Goal: Information Seeking & Learning: Check status

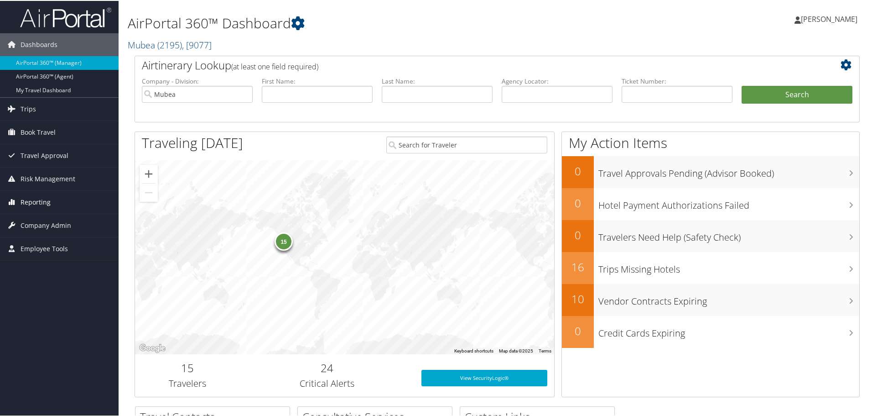
click at [38, 200] on span "Reporting" at bounding box center [36, 201] width 30 height 23
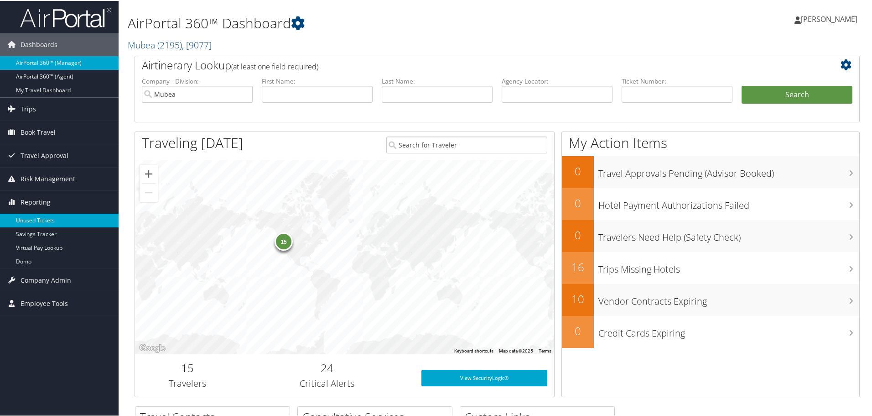
click at [37, 217] on link "Unused Tickets" at bounding box center [59, 220] width 119 height 14
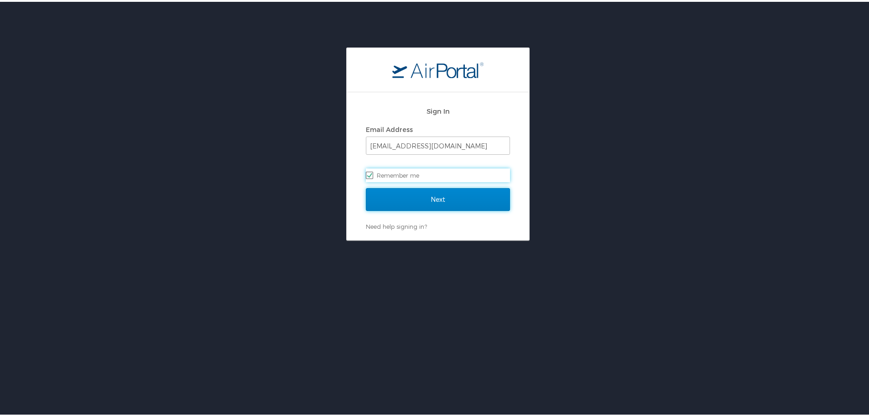
click at [415, 194] on input "Next" at bounding box center [438, 197] width 144 height 23
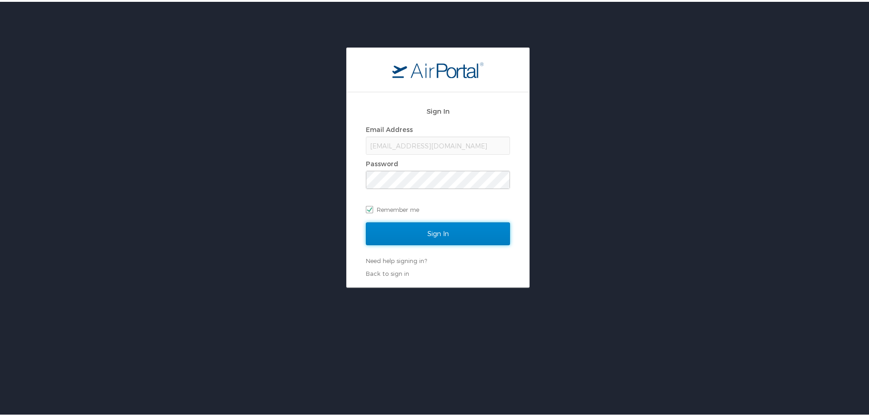
click at [407, 237] on input "Sign In" at bounding box center [438, 231] width 144 height 23
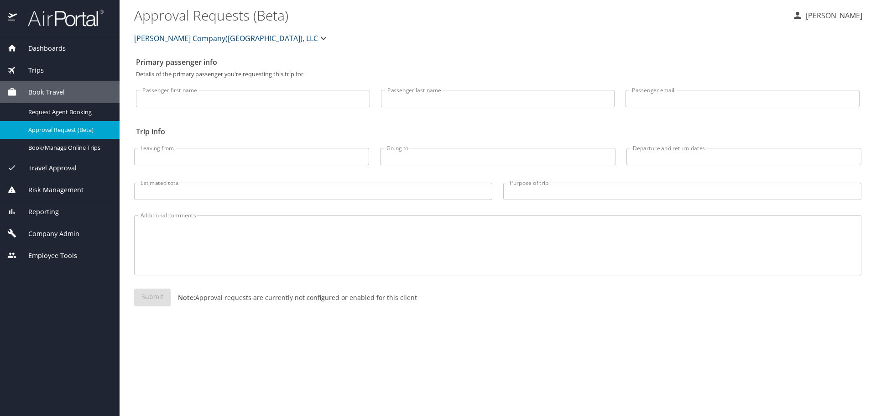
click at [212, 40] on span "Nielsen Company(US), LLC" at bounding box center [226, 38] width 184 height 13
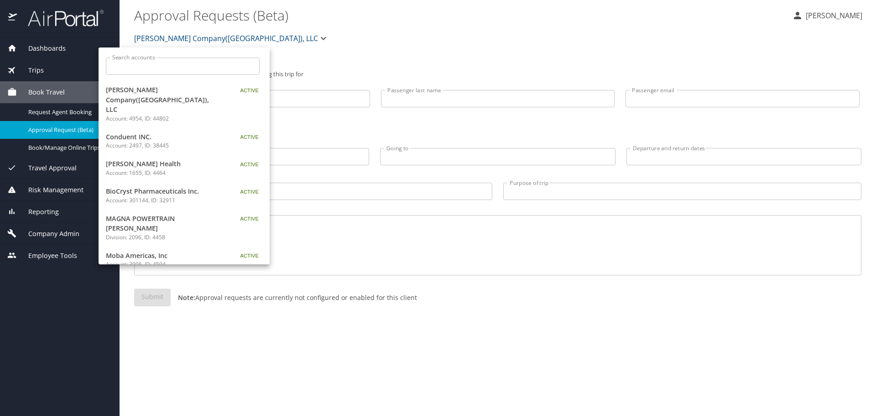
click at [146, 61] on input "Search accounts" at bounding box center [186, 65] width 148 height 17
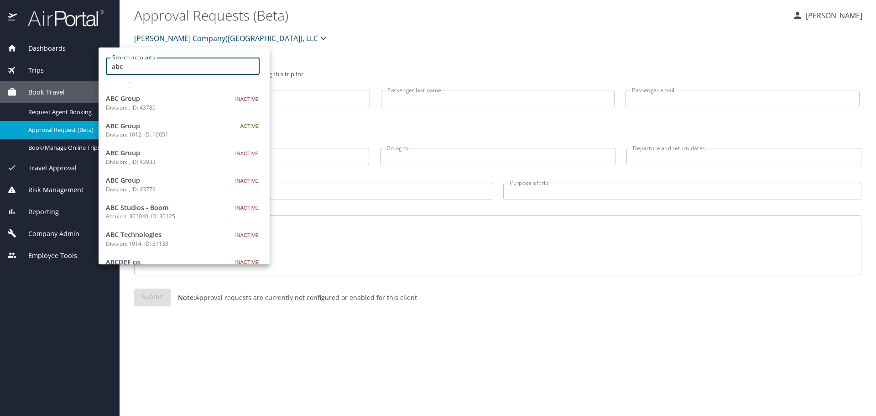
scroll to position [228, 0]
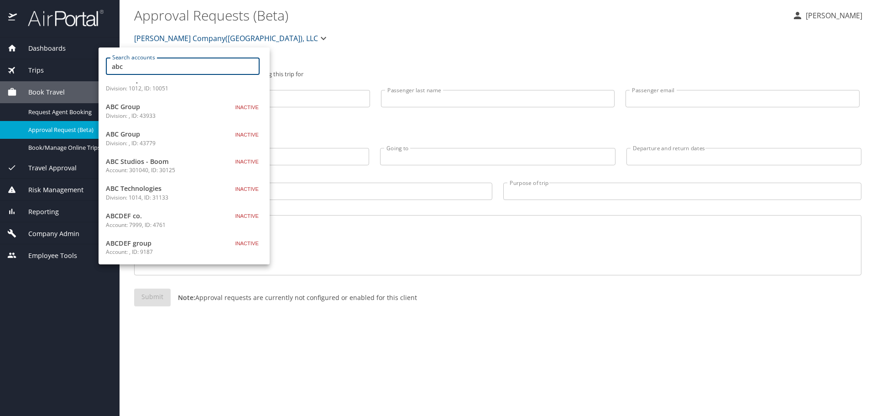
type input "abc"
click at [162, 188] on span "ABC Technologies" at bounding box center [163, 188] width 114 height 10
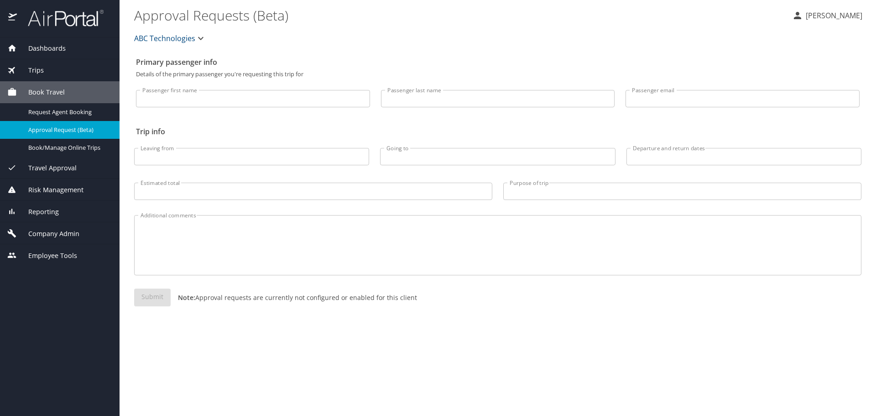
click at [44, 210] on span "Reporting" at bounding box center [38, 212] width 42 height 10
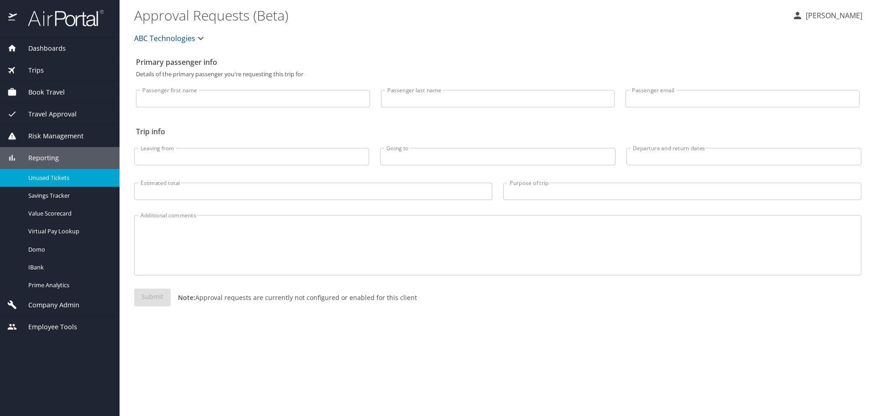
click at [43, 176] on span "Unused Tickets" at bounding box center [68, 177] width 80 height 9
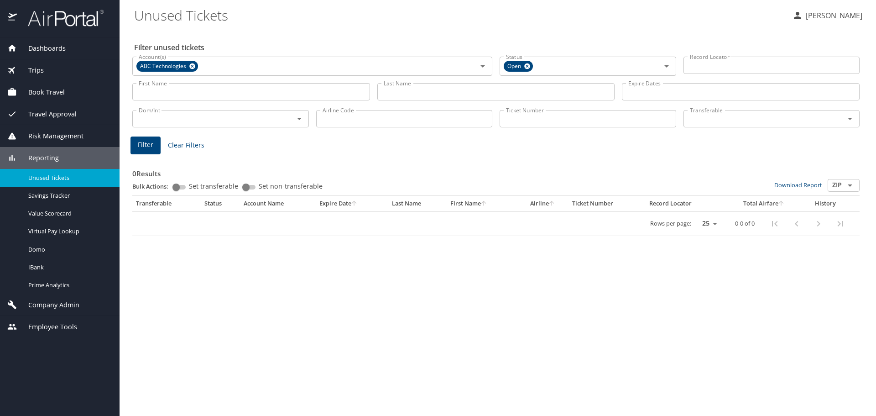
click at [419, 81] on div "Last Name Last Name" at bounding box center [496, 91] width 238 height 25
click at [414, 91] on input "Last Name" at bounding box center [496, 91] width 238 height 17
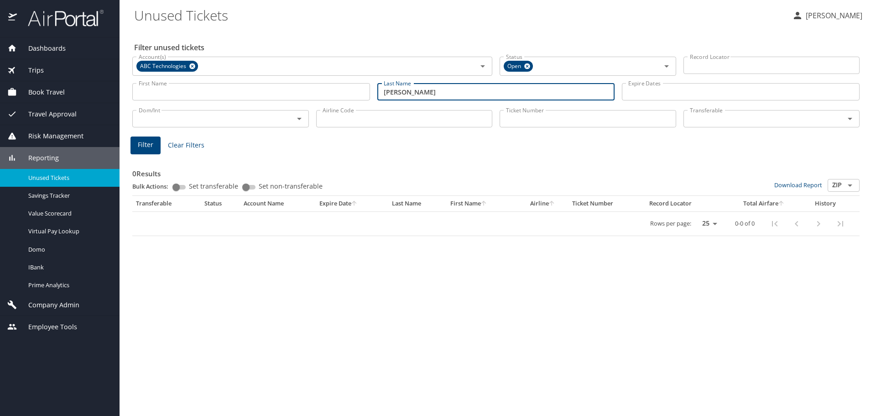
type input "[PERSON_NAME]"
click at [146, 139] on button "Filter" at bounding box center [145, 145] width 30 height 18
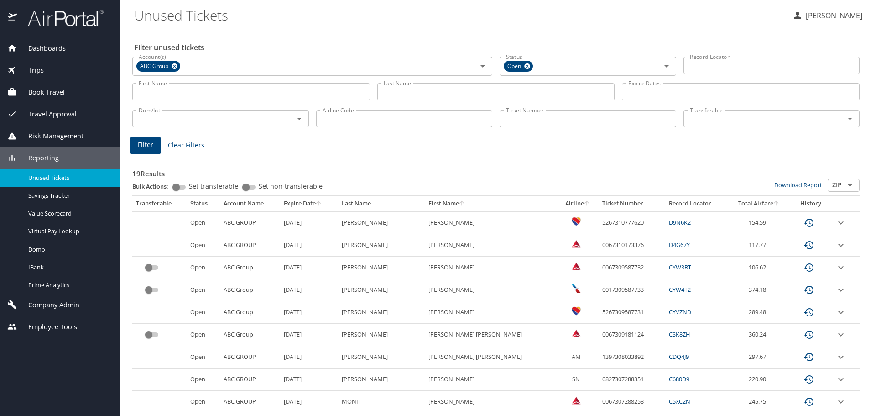
drag, startPoint x: 390, startPoint y: 89, endPoint x: 392, endPoint y: 83, distance: 6.2
click at [390, 89] on input "Last Name" at bounding box center [496, 91] width 238 height 17
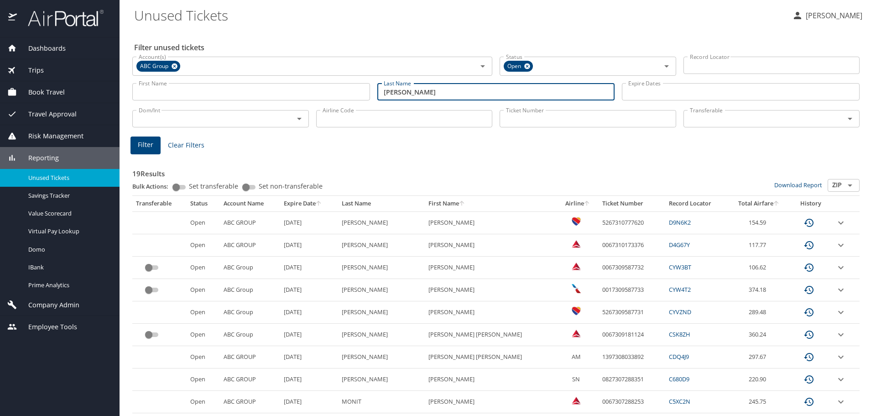
type input "[PERSON_NAME]"
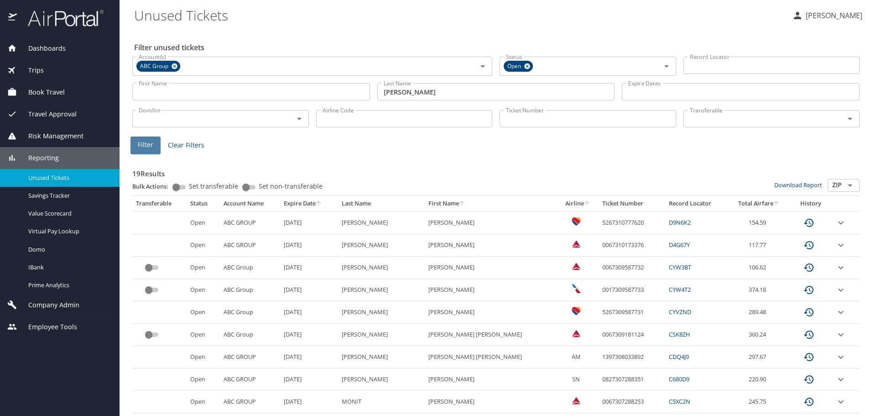
click at [134, 146] on button "Filter" at bounding box center [145, 145] width 30 height 18
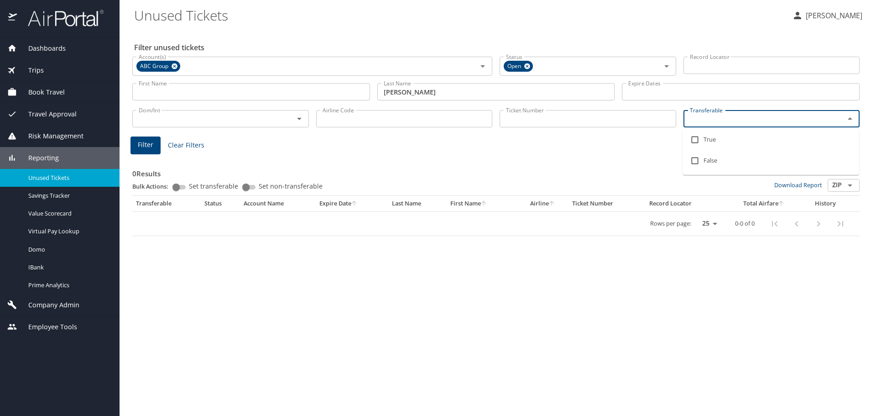
click at [704, 120] on input "Transferable" at bounding box center [758, 119] width 144 height 12
click at [695, 141] on input "checkbox" at bounding box center [694, 139] width 17 height 17
checkbox input "true"
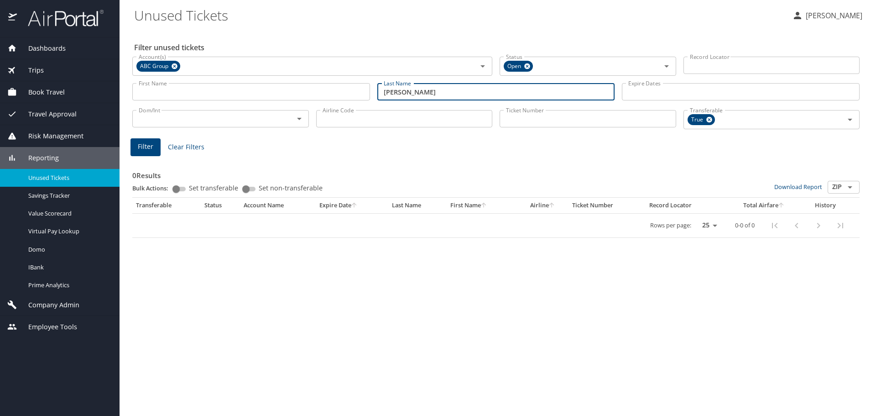
drag, startPoint x: 421, startPoint y: 91, endPoint x: 134, endPoint y: 86, distance: 287.0
click at [134, 86] on div "First Name First Name Last Name [PERSON_NAME] Last Name Expire Dates Expire Dat…" at bounding box center [496, 92] width 735 height 32
click at [365, 120] on input "Airline Code" at bounding box center [404, 118] width 177 height 17
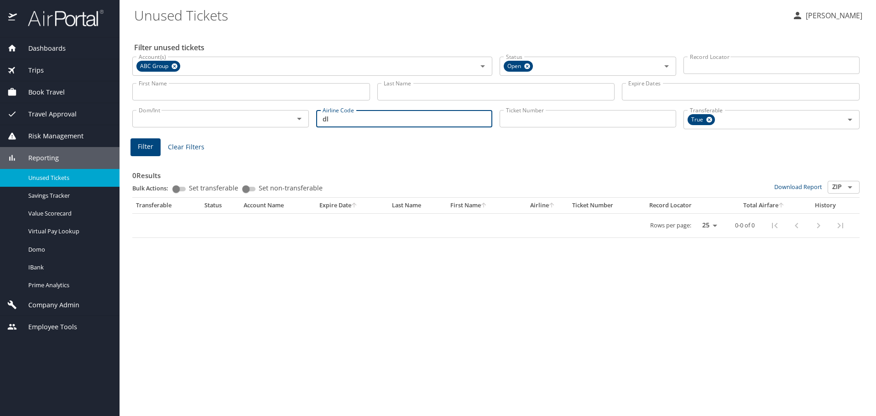
type input "dl"
click at [138, 142] on span "Filter" at bounding box center [146, 146] width 16 height 11
